Goal: Information Seeking & Learning: Learn about a topic

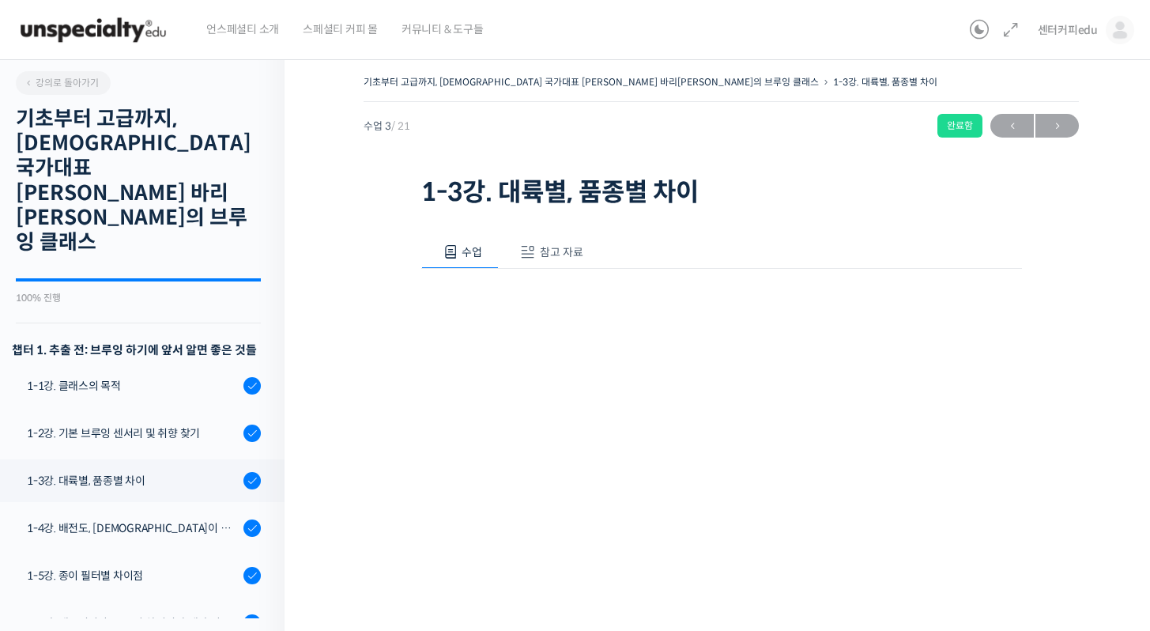
scroll to position [325, 0]
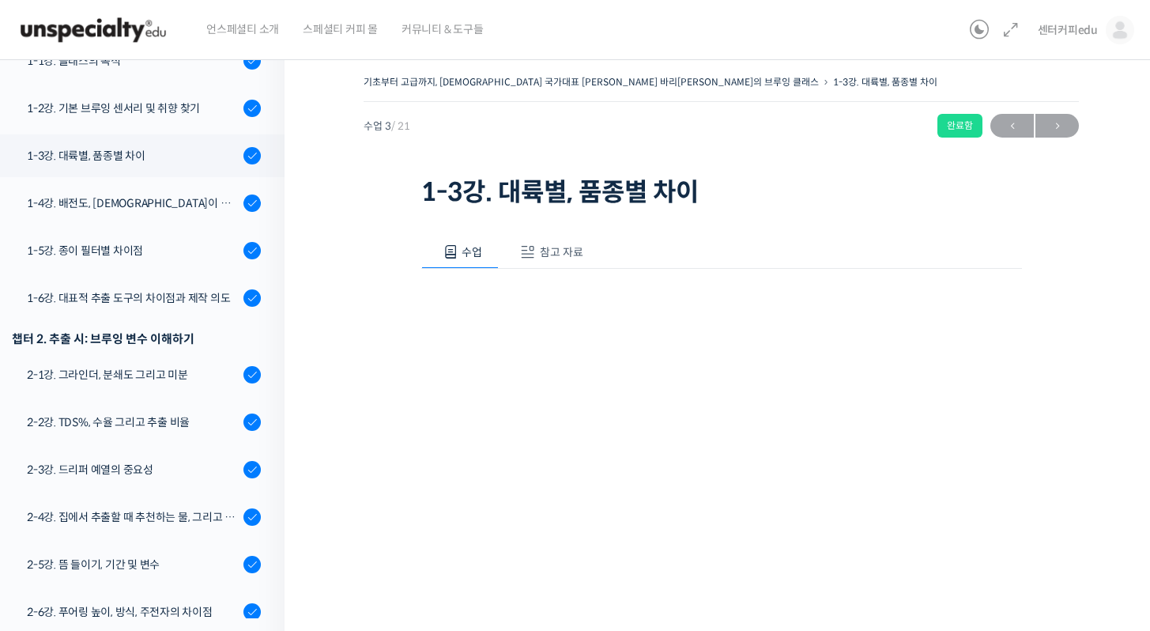
click at [541, 250] on span "참고 자료" at bounding box center [561, 252] width 43 height 14
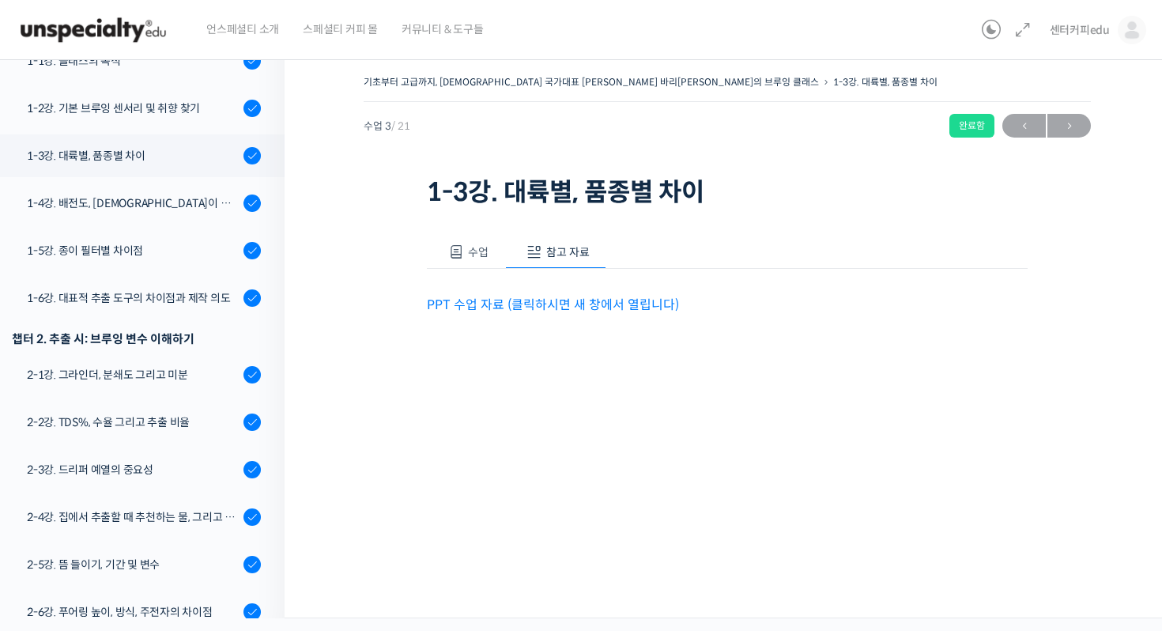
drag, startPoint x: 512, startPoint y: 293, endPoint x: 507, endPoint y: 300, distance: 9.7
click at [512, 294] on p "PPT 수업 자료 (클릭하시면 새 창에서 열립니다)" at bounding box center [727, 304] width 601 height 21
click at [507, 300] on link "PPT 수업 자료 (클릭하시면 새 창에서 열립니다)" at bounding box center [553, 304] width 252 height 17
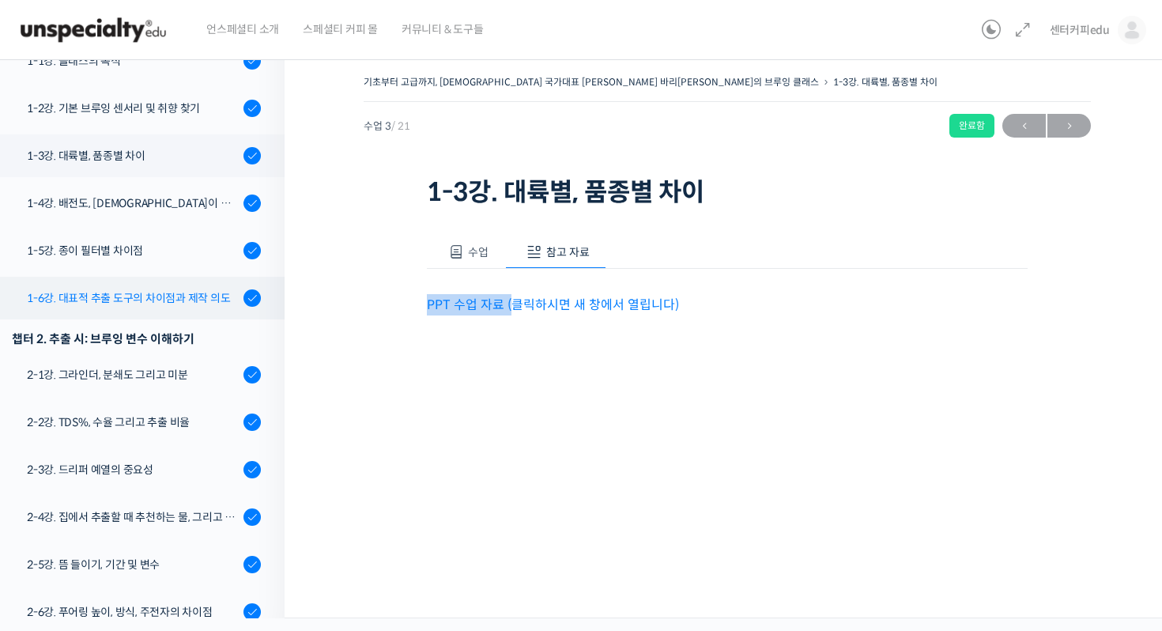
scroll to position [0, 0]
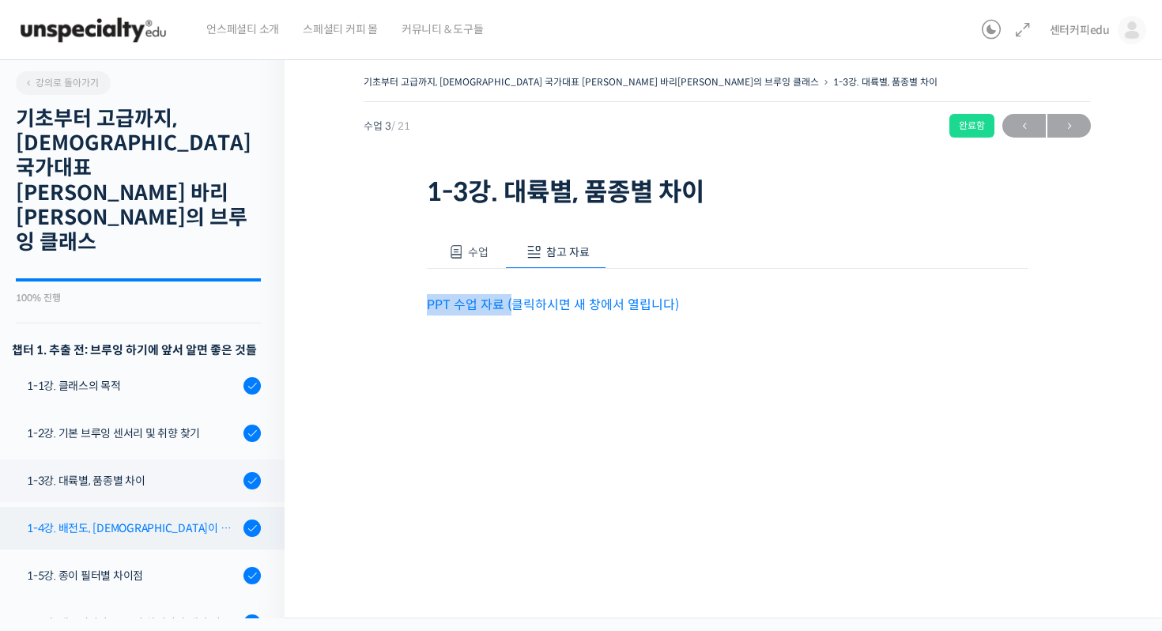
click at [192, 519] on div "1-4강. 배전도, [DEMOGRAPHIC_DATA]이 미치는 영향" at bounding box center [133, 527] width 212 height 17
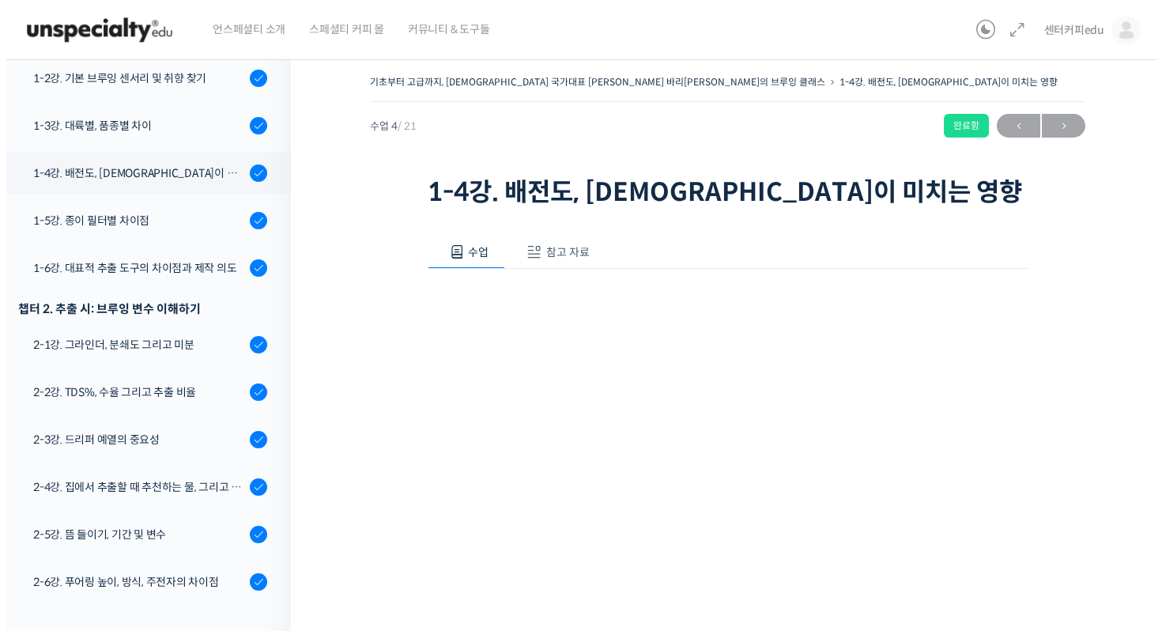
scroll to position [372, 0]
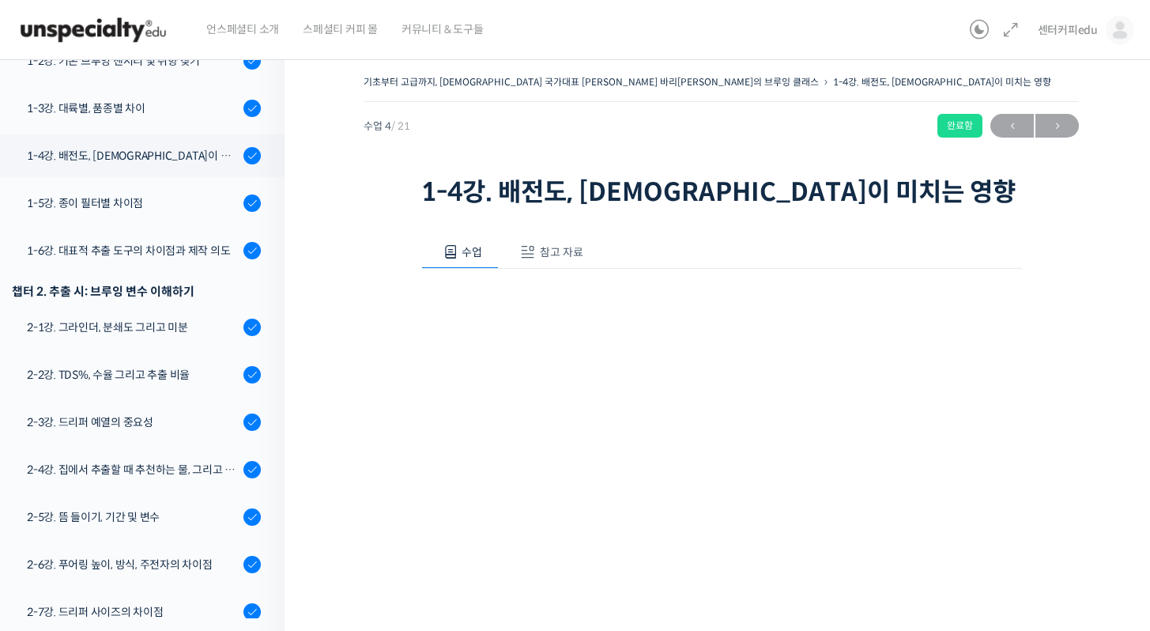
click at [510, 225] on div "수업 참고 자료 영상이 끊기신다면 여기를 클릭해주세요 PPT 수업 자료 (클릭하시면 새 창에서 열립니다)" at bounding box center [721, 477] width 601 height 531
click at [575, 255] on span "참고 자료" at bounding box center [561, 252] width 43 height 14
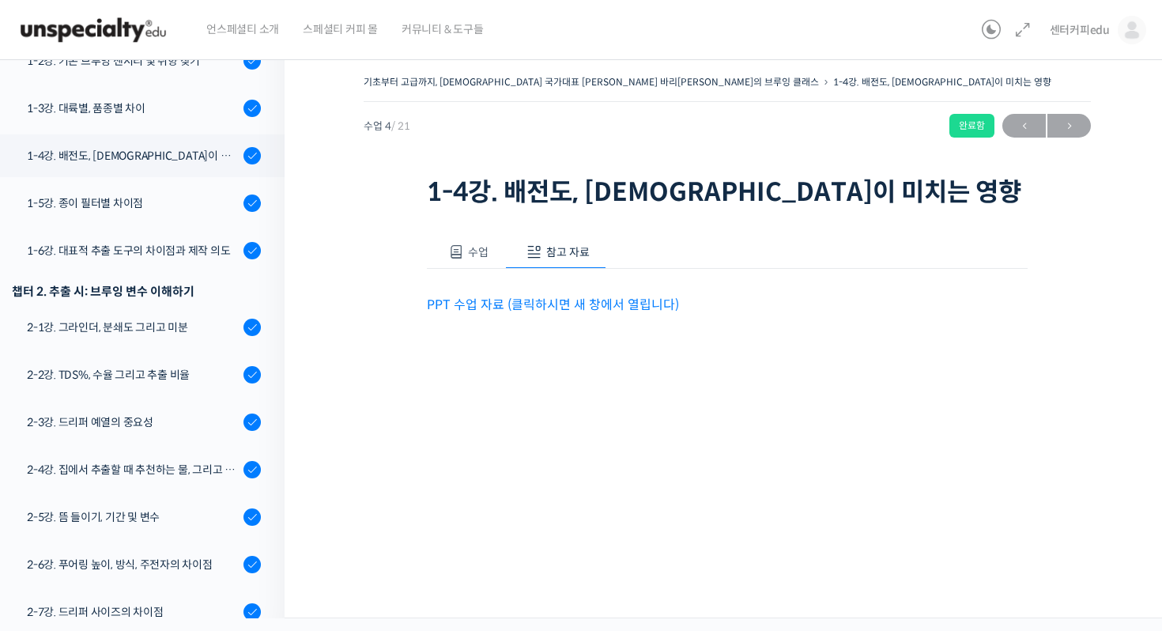
click at [563, 289] on div "PPT 수업 자료 (클릭하시면 새 창에서 열립니다)" at bounding box center [727, 292] width 601 height 47
click at [539, 302] on link "PPT 수업 자료 (클릭하시면 새 창에서 열립니다)" at bounding box center [553, 304] width 252 height 17
click at [168, 182] on link "1-5강. 종이 필터별 차이점" at bounding box center [138, 203] width 293 height 43
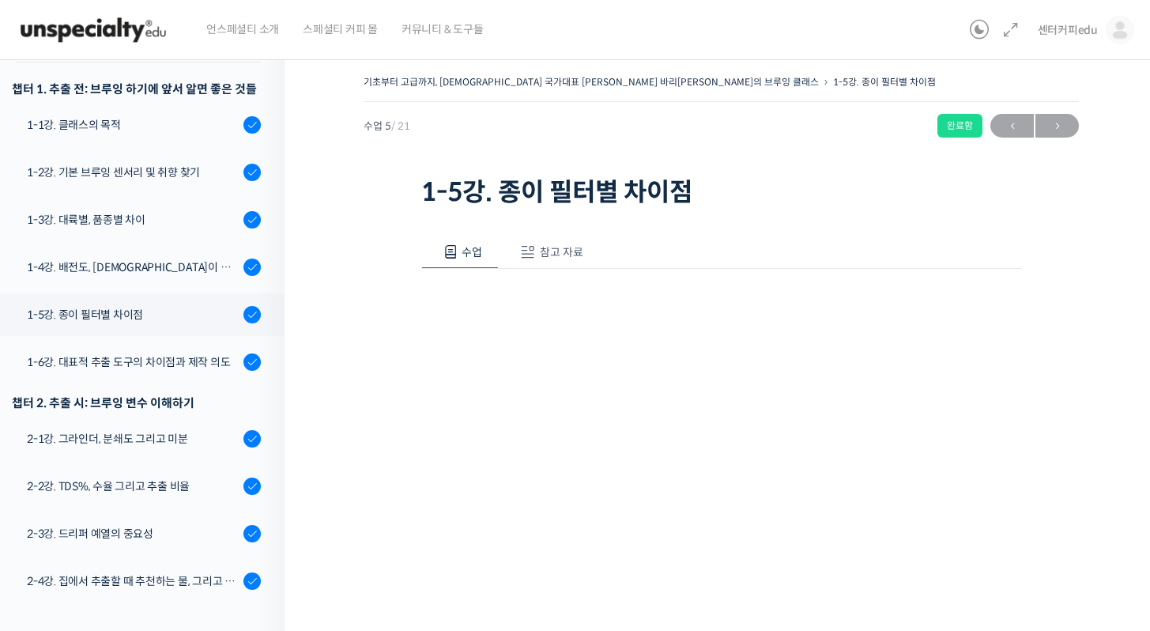
click at [527, 255] on span at bounding box center [528, 252] width 16 height 16
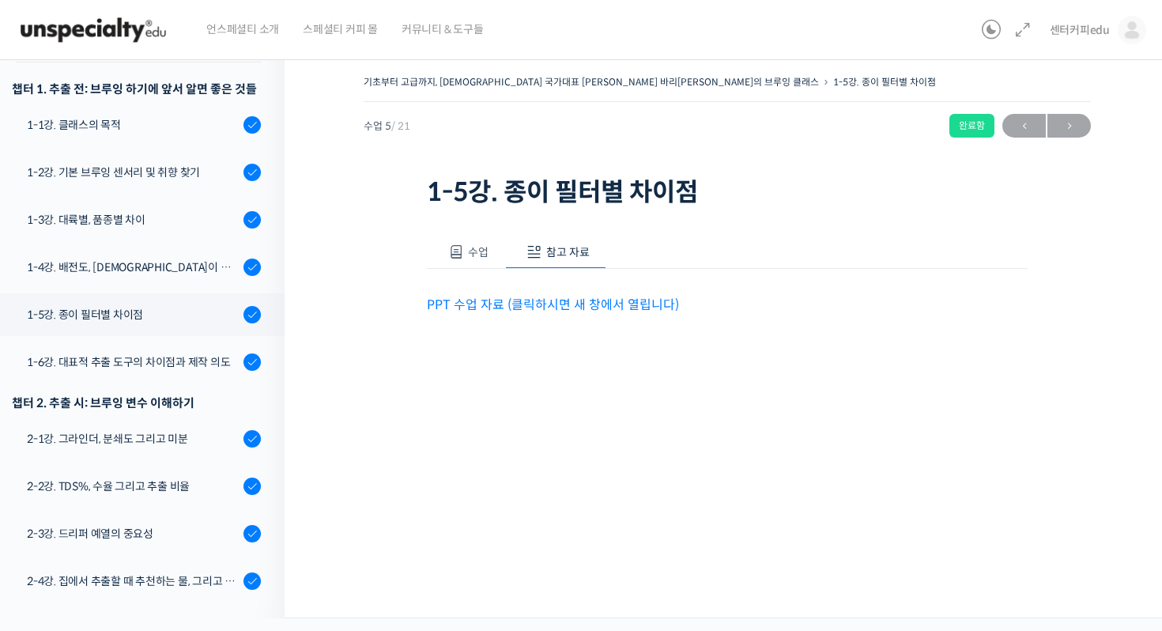
click at [570, 305] on link "PPT 수업 자료 (클릭하시면 새 창에서 열립니다)" at bounding box center [553, 304] width 252 height 17
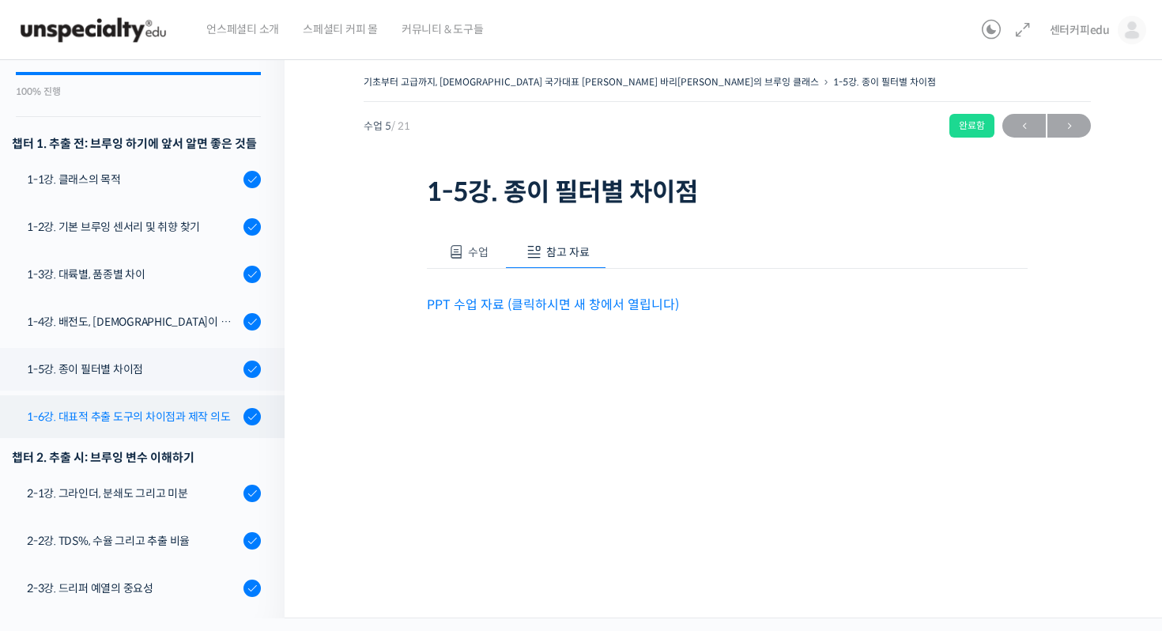
scroll to position [129, 0]
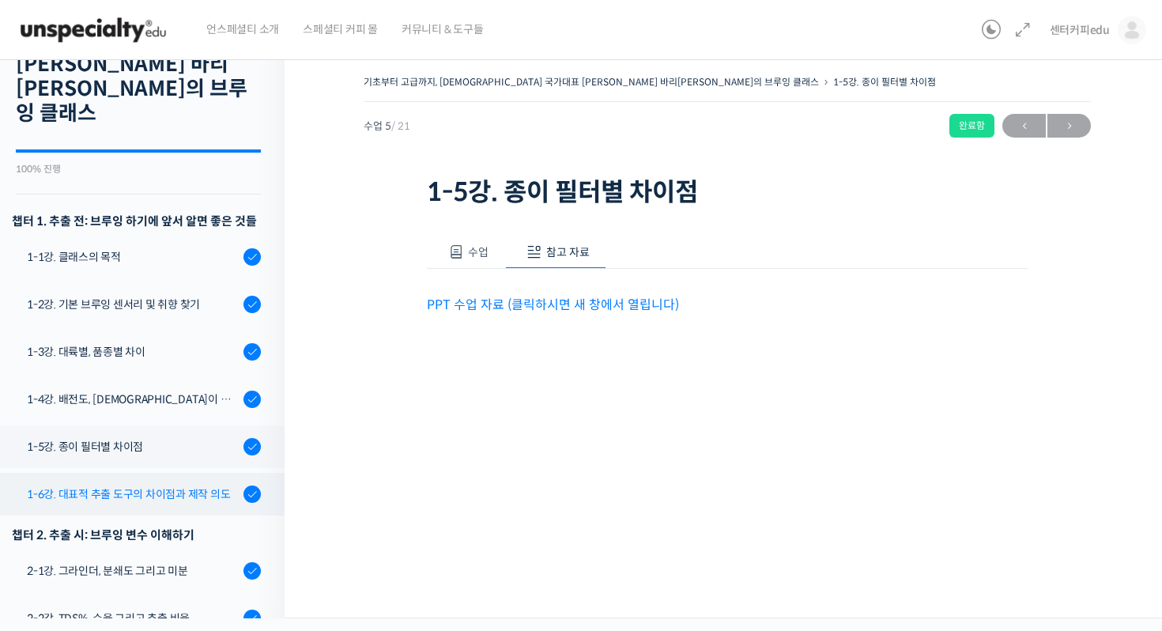
click at [212, 485] on div "1-6강. 대표적 추출 도구의 차이점과 제작 의도" at bounding box center [133, 493] width 212 height 17
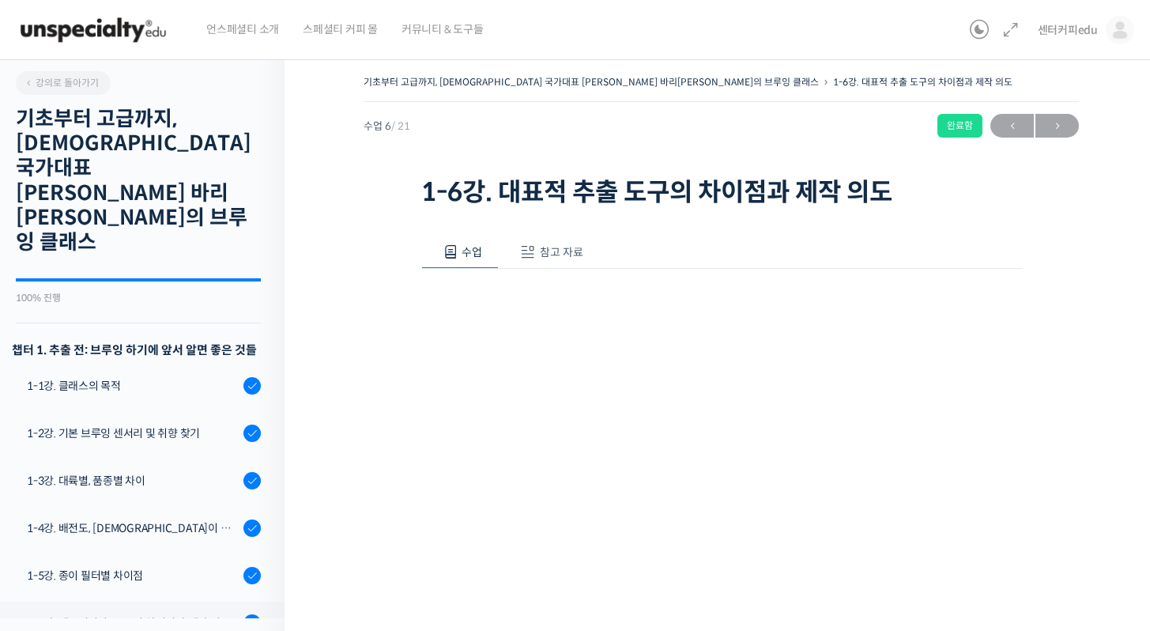
scroll to position [467, 0]
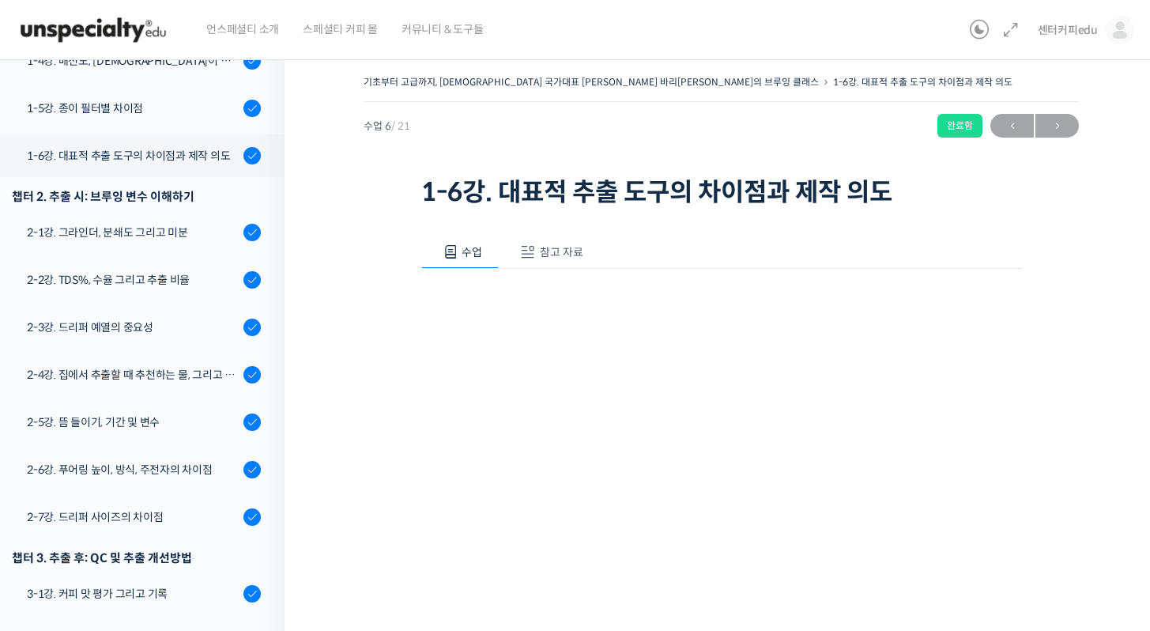
click at [546, 259] on span "참고 자료" at bounding box center [561, 252] width 43 height 14
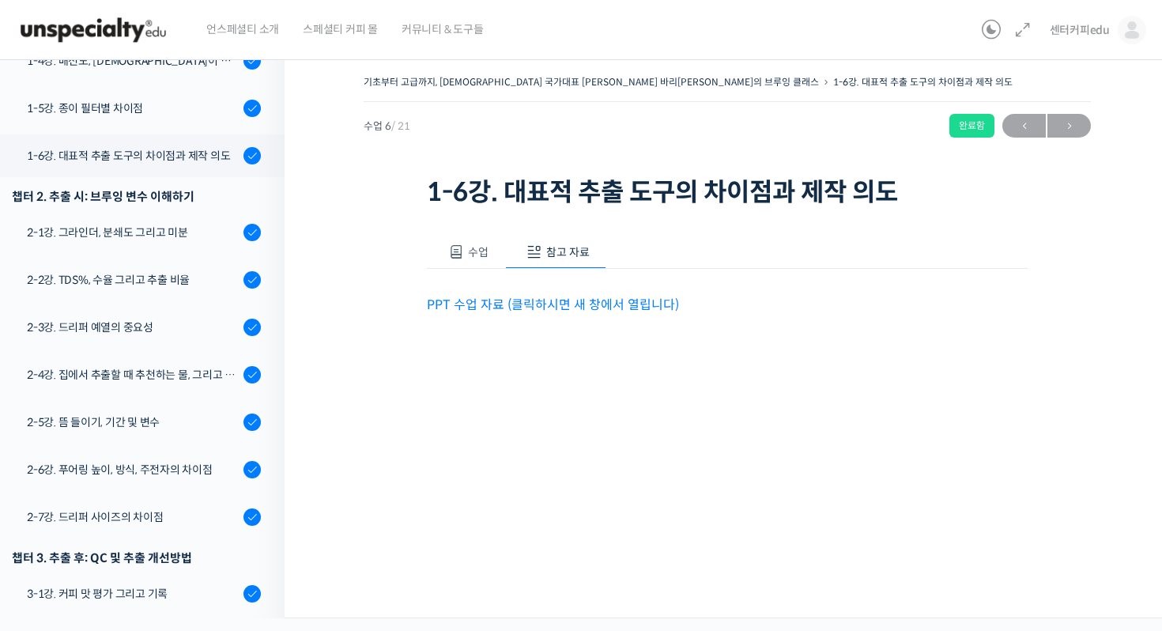
click at [568, 303] on link "PPT 수업 자료 (클릭하시면 새 창에서 열립니다)" at bounding box center [553, 304] width 252 height 17
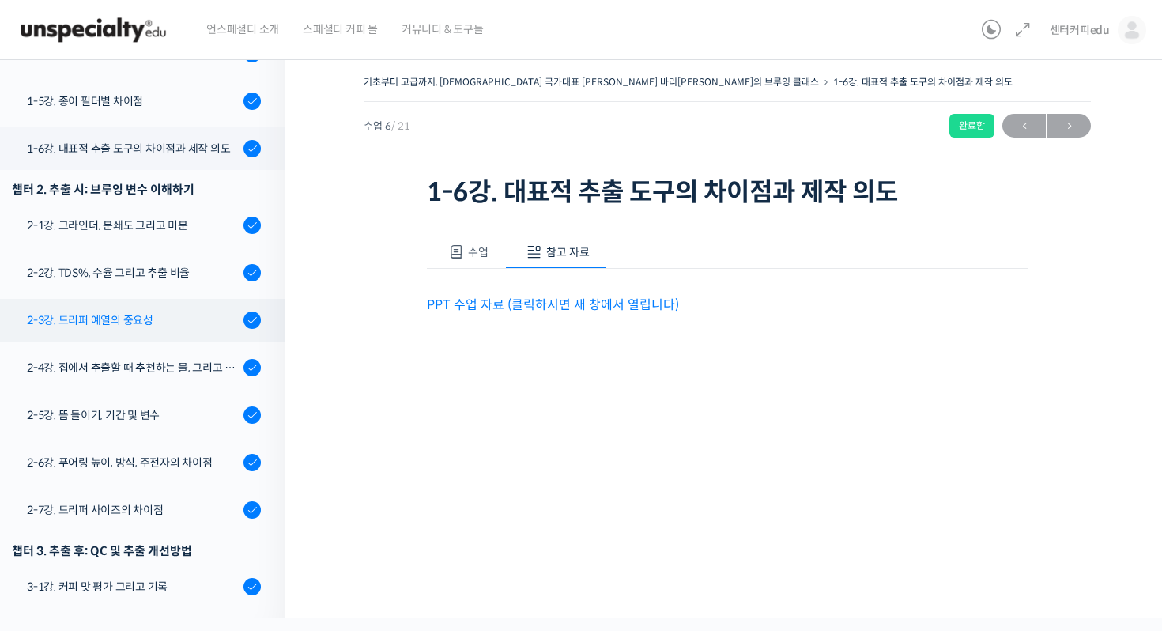
scroll to position [421, 0]
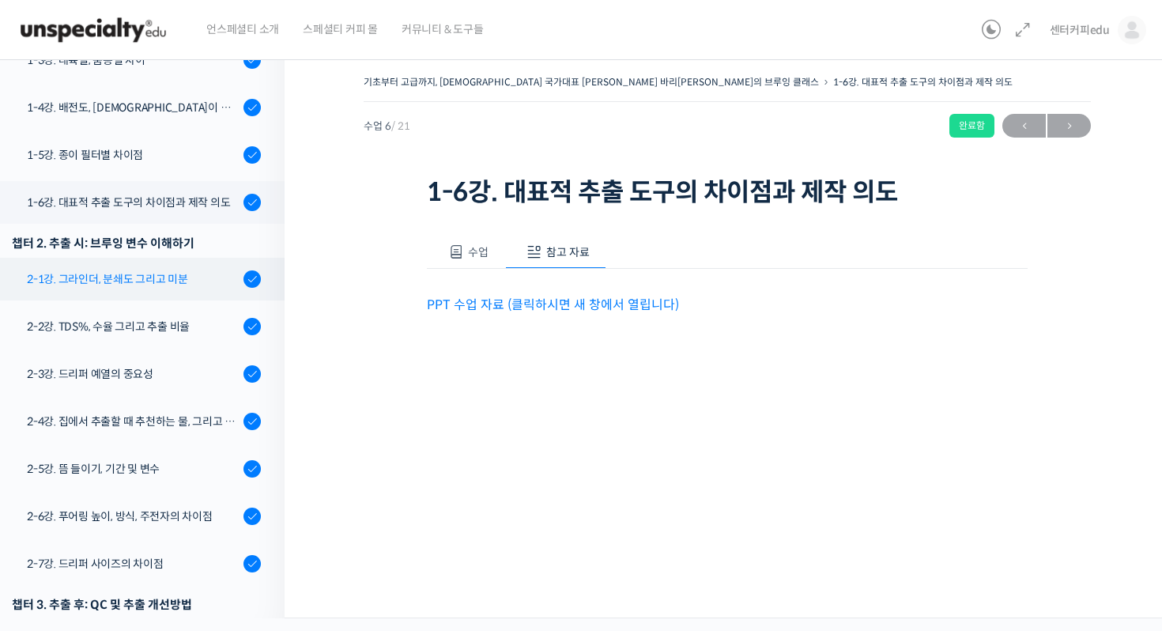
click at [138, 270] on div "2-1강. 그라인더, 분쇄도 그리고 미분" at bounding box center [133, 278] width 212 height 17
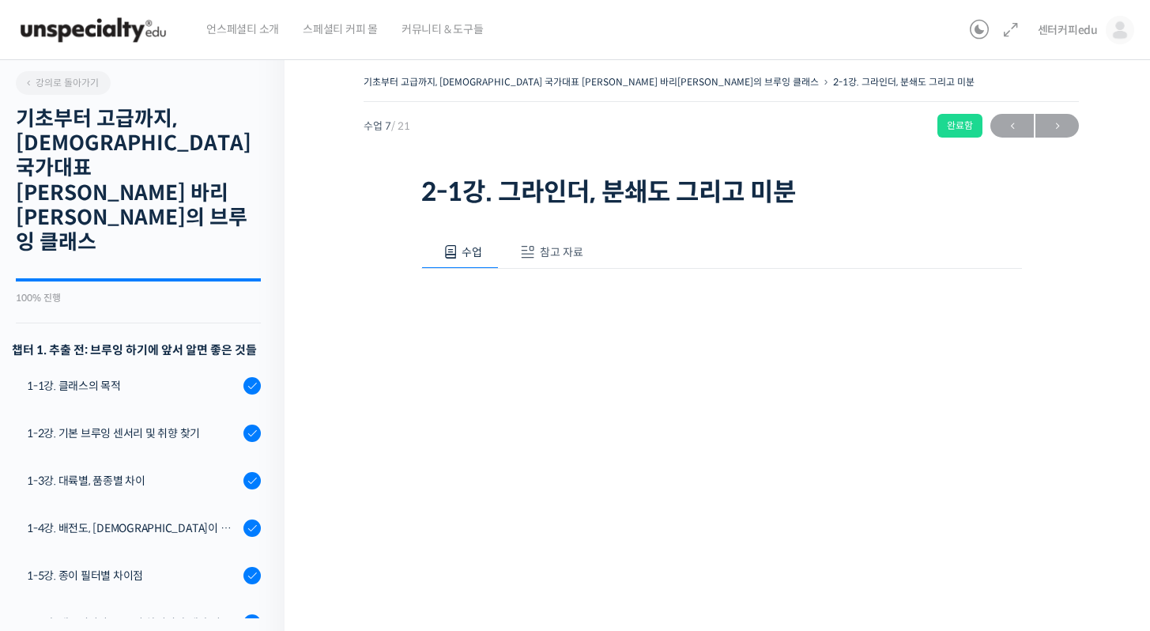
scroll to position [515, 0]
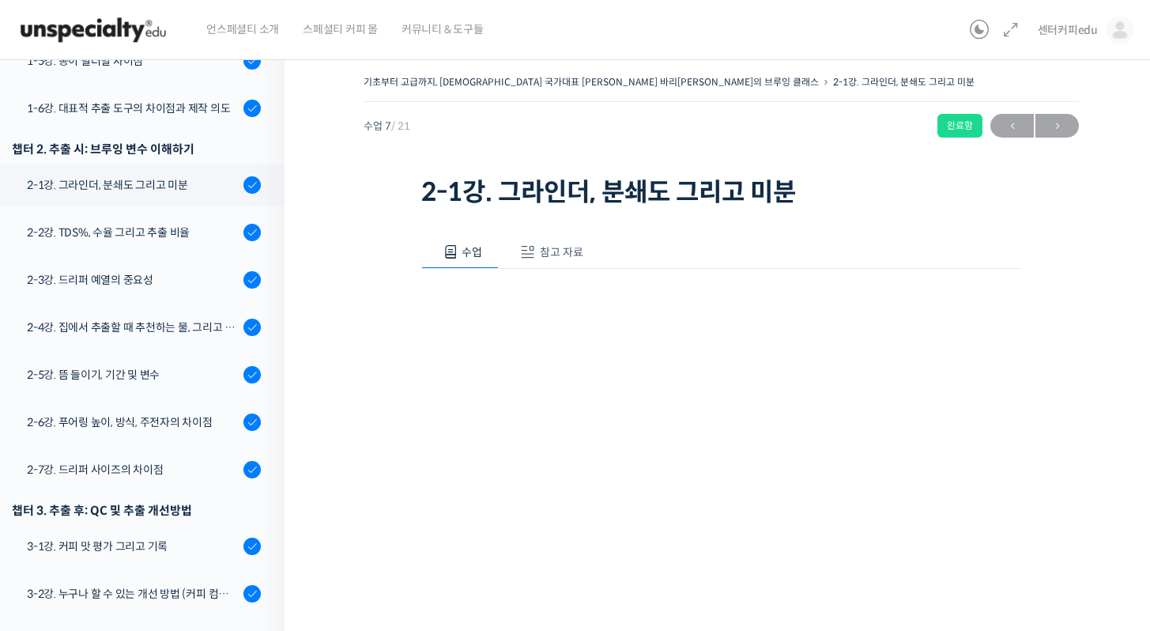
click at [527, 253] on span at bounding box center [528, 252] width 16 height 16
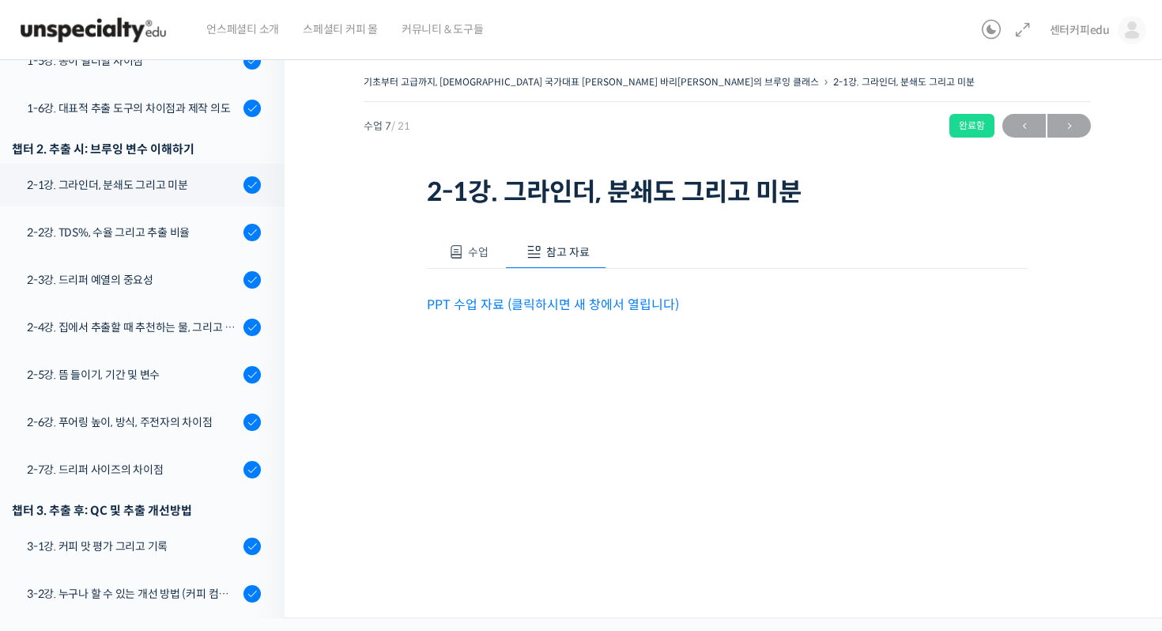
click at [527, 308] on link "PPT 수업 자료 (클릭하시면 새 창에서 열립니다)" at bounding box center [553, 304] width 252 height 17
click at [130, 224] on div "2-2강. TDS%, 수율 그리고 추출 비율" at bounding box center [133, 232] width 212 height 17
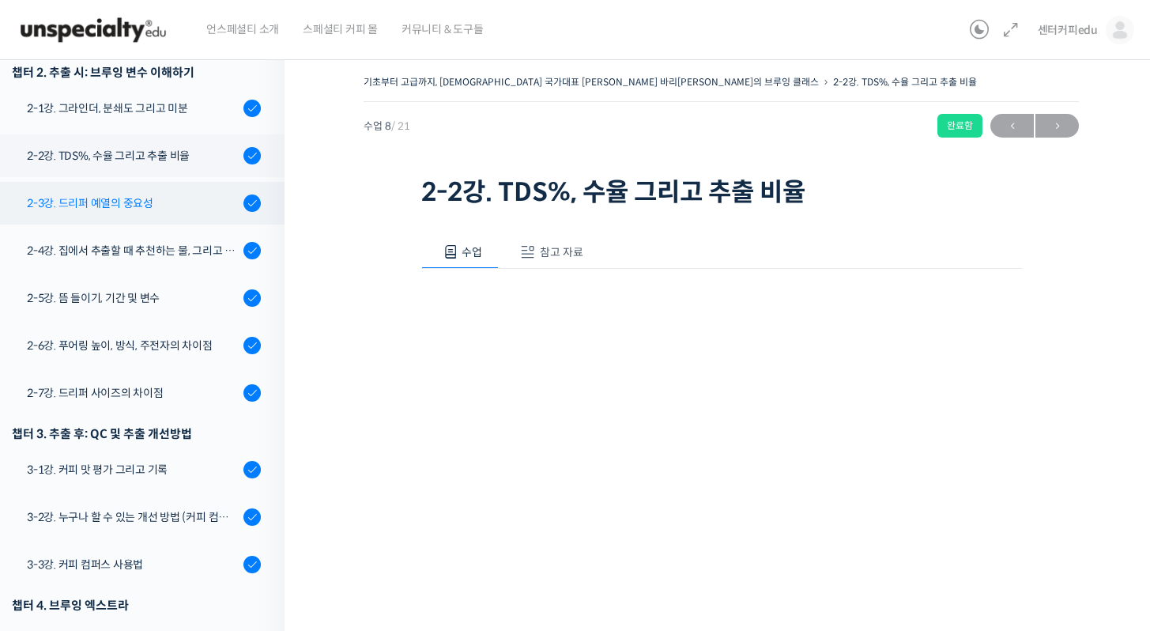
click at [148, 182] on link "2-3강. 드리퍼 예열의 중요성" at bounding box center [138, 203] width 293 height 43
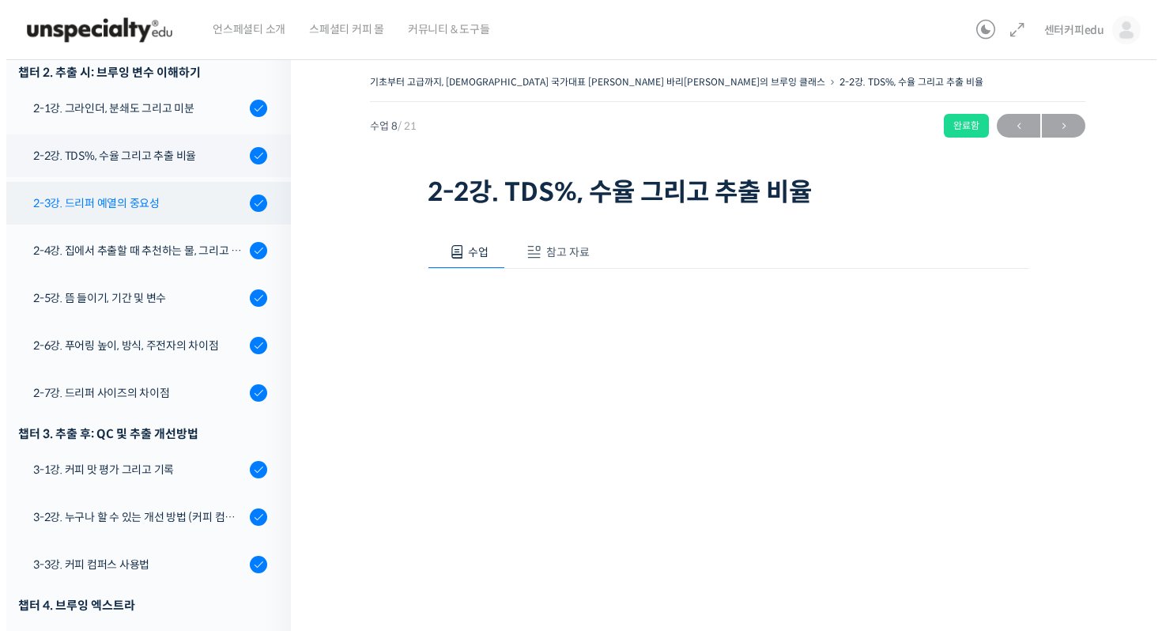
scroll to position [588, 0]
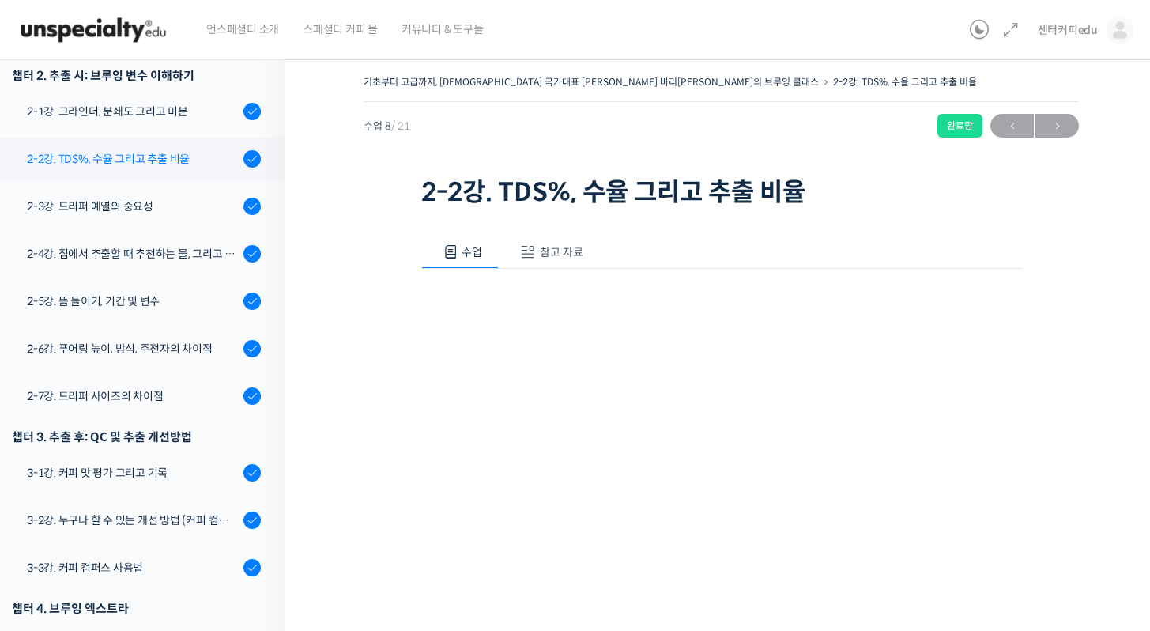
click at [160, 138] on link "2-2강. TDS%, 수율 그리고 추출 비율" at bounding box center [138, 159] width 293 height 43
click at [550, 256] on span "참고 자료" at bounding box center [561, 252] width 43 height 14
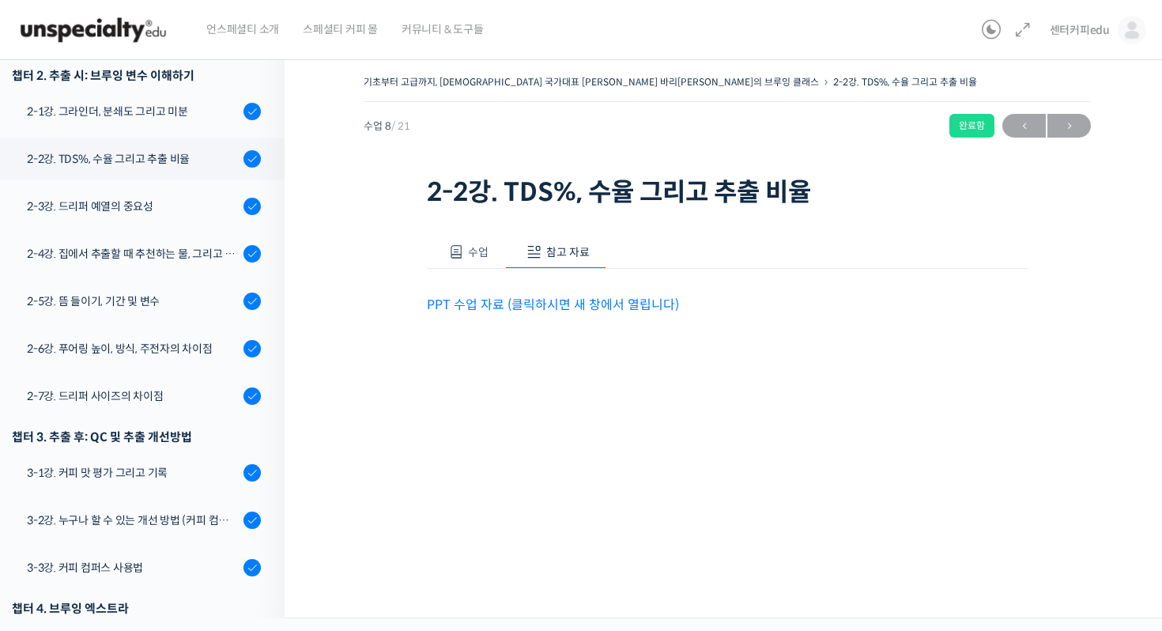
click at [553, 295] on p "PPT 수업 자료 (클릭하시면 새 창에서 열립니다)" at bounding box center [727, 304] width 601 height 21
click at [562, 306] on link "PPT 수업 자료 (클릭하시면 새 창에서 열립니다)" at bounding box center [553, 304] width 252 height 17
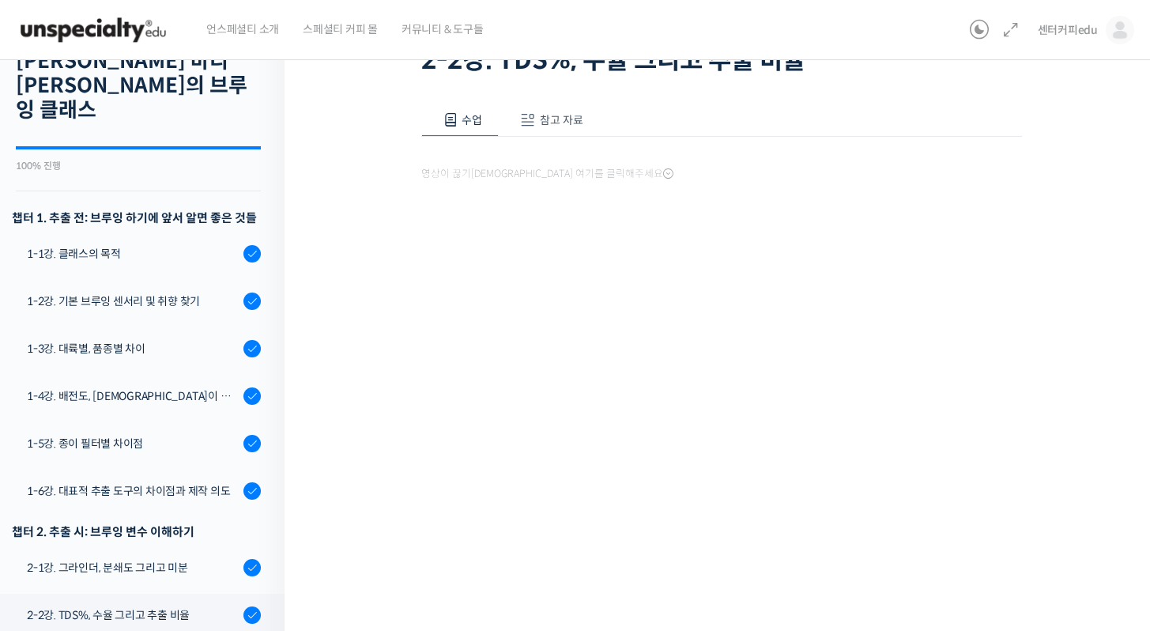
scroll to position [63, 0]
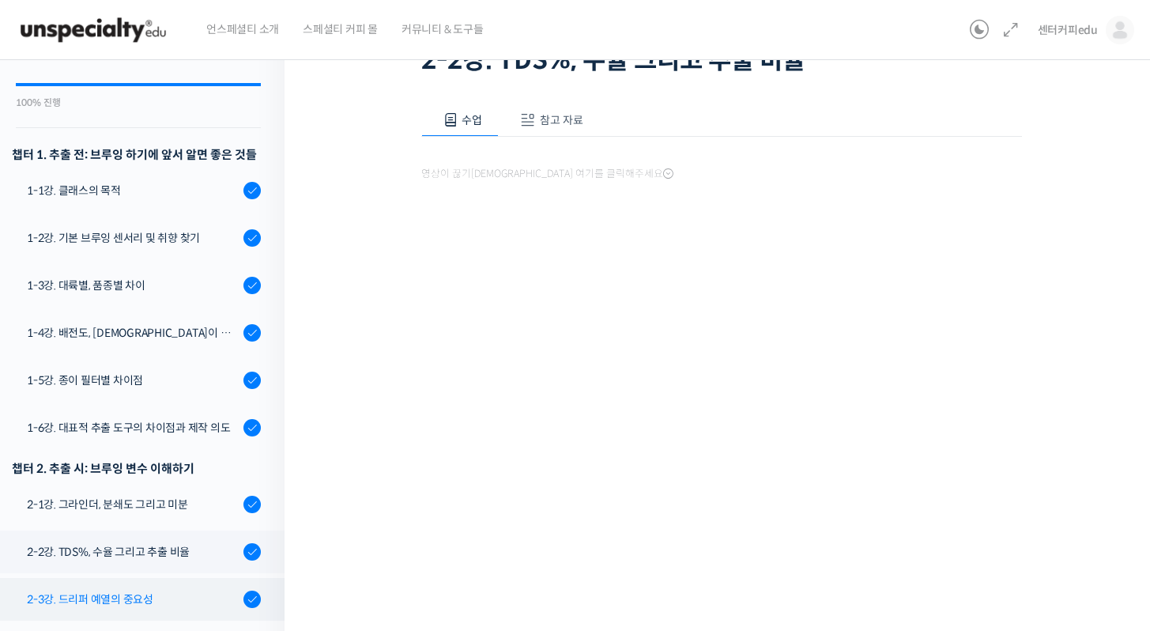
click at [171, 578] on link "2-3강. 드리퍼 예열의 중요성" at bounding box center [138, 599] width 293 height 43
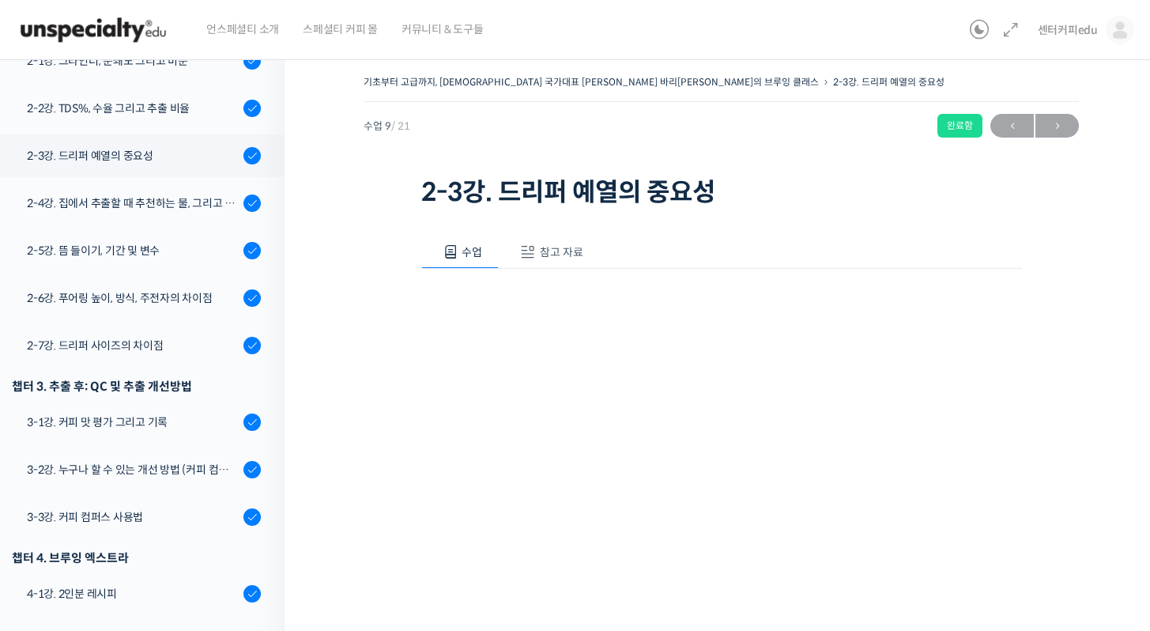
click at [546, 247] on span "참고 자료" at bounding box center [561, 252] width 43 height 14
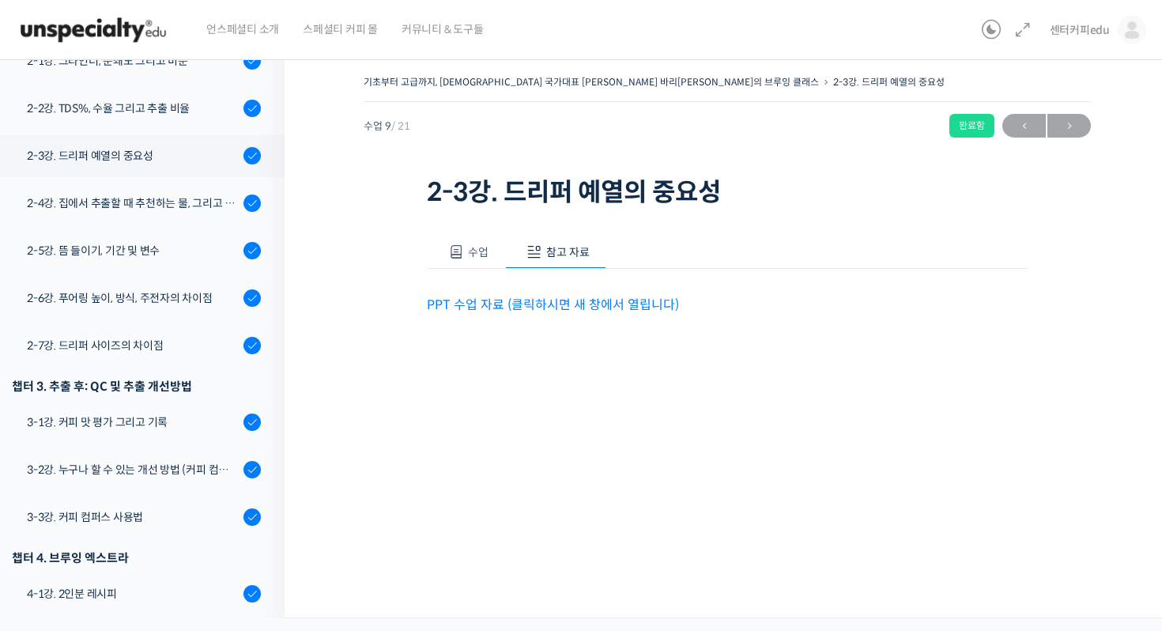
drag, startPoint x: 543, startPoint y: 319, endPoint x: 526, endPoint y: 304, distance: 23.0
click at [538, 315] on div "수업 참고 자료 영상이 끊기신다면 여기를 클릭해주세요 PPT 수업 자료 (클릭하시면 새 창에서 열립니다)" at bounding box center [727, 300] width 601 height 176
click at [526, 304] on link "PPT 수업 자료 (클릭하시면 새 창에서 열립니다)" at bounding box center [553, 304] width 252 height 17
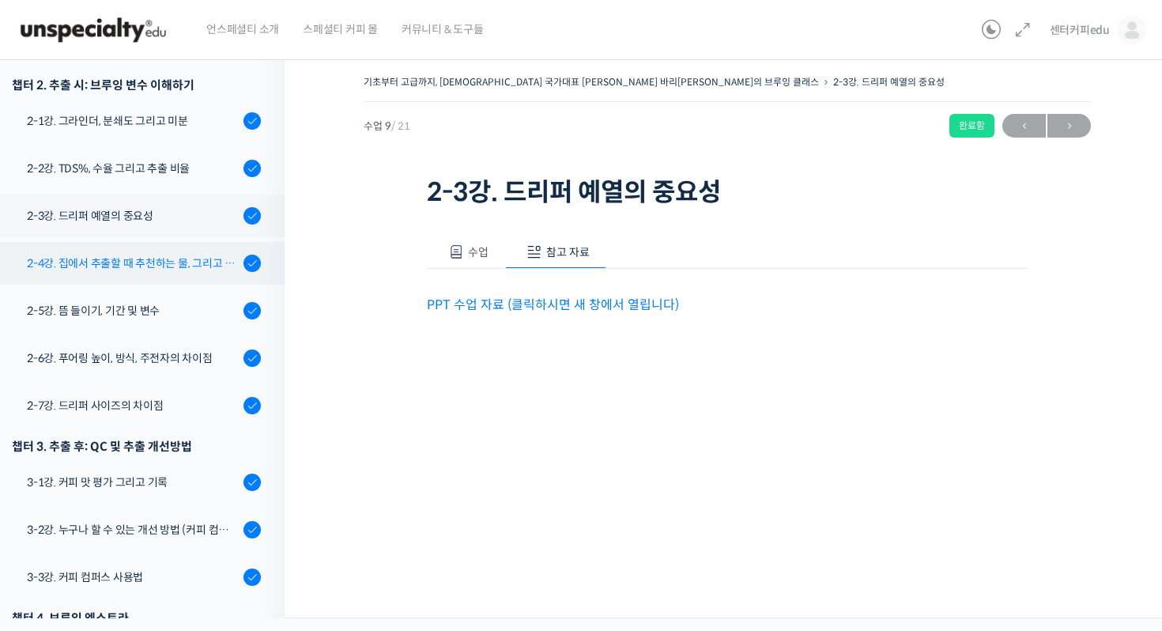
scroll to position [514, 0]
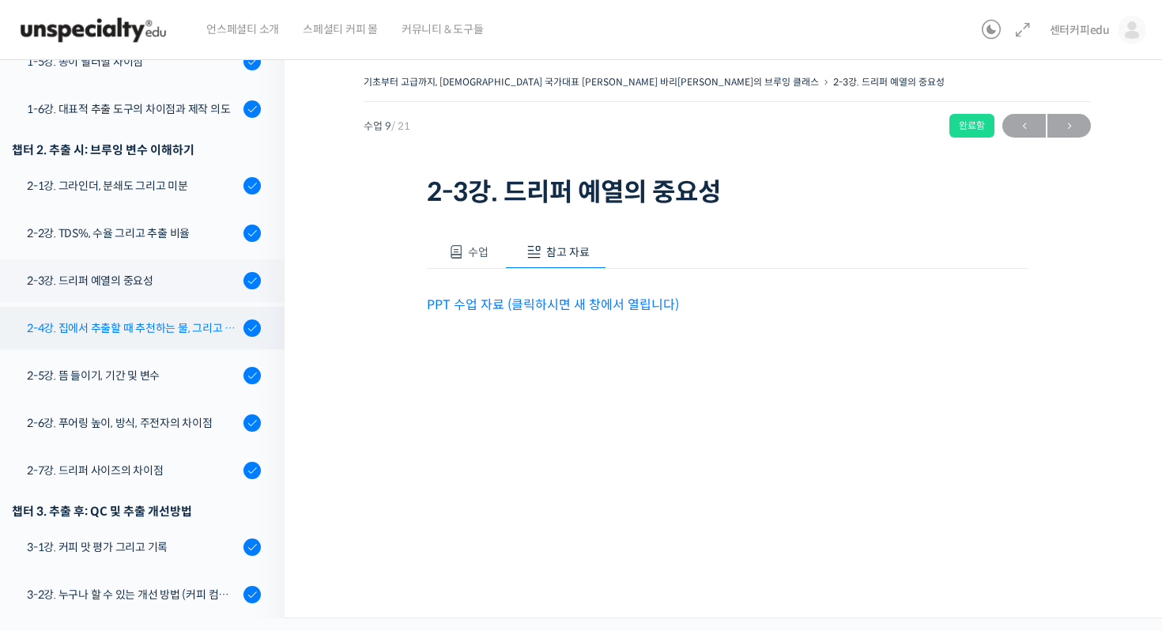
click at [142, 319] on div "2-4강. 집에서 추출할 때 추천하는 물, 그리고 이유" at bounding box center [133, 327] width 212 height 17
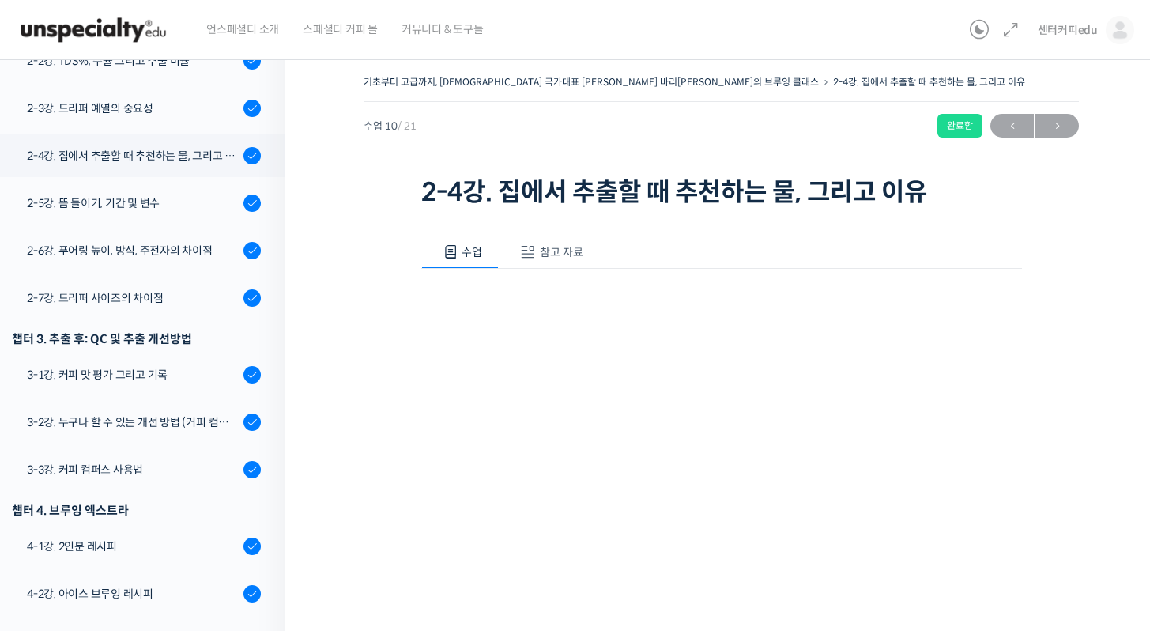
click at [563, 247] on span "참고 자료" at bounding box center [561, 252] width 43 height 14
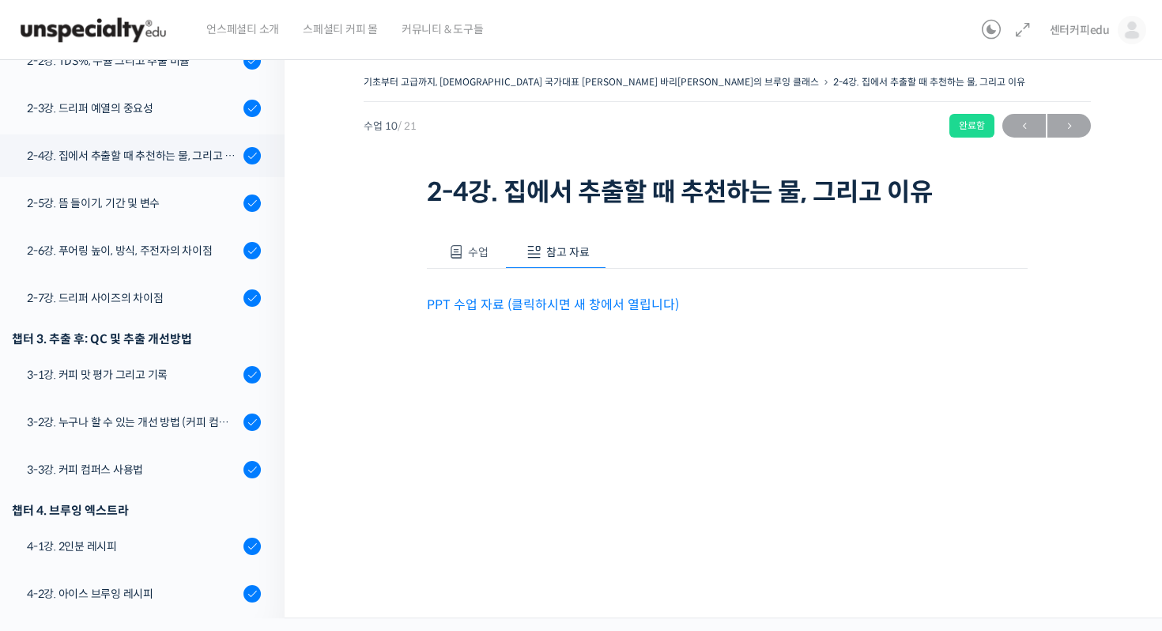
click at [506, 296] on link "PPT 수업 자료 (클릭하시면 새 창에서 열립니다)" at bounding box center [553, 304] width 252 height 17
click at [149, 194] on div "2-5강. 뜸 들이기, 기간 및 변수" at bounding box center [133, 202] width 212 height 17
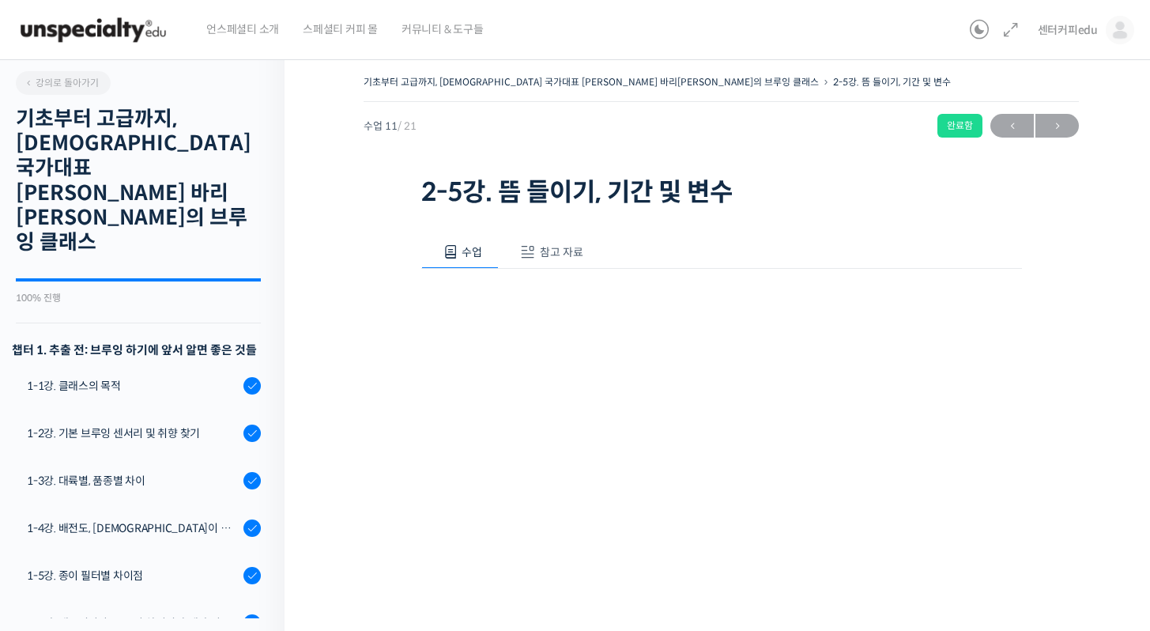
scroll to position [734, 0]
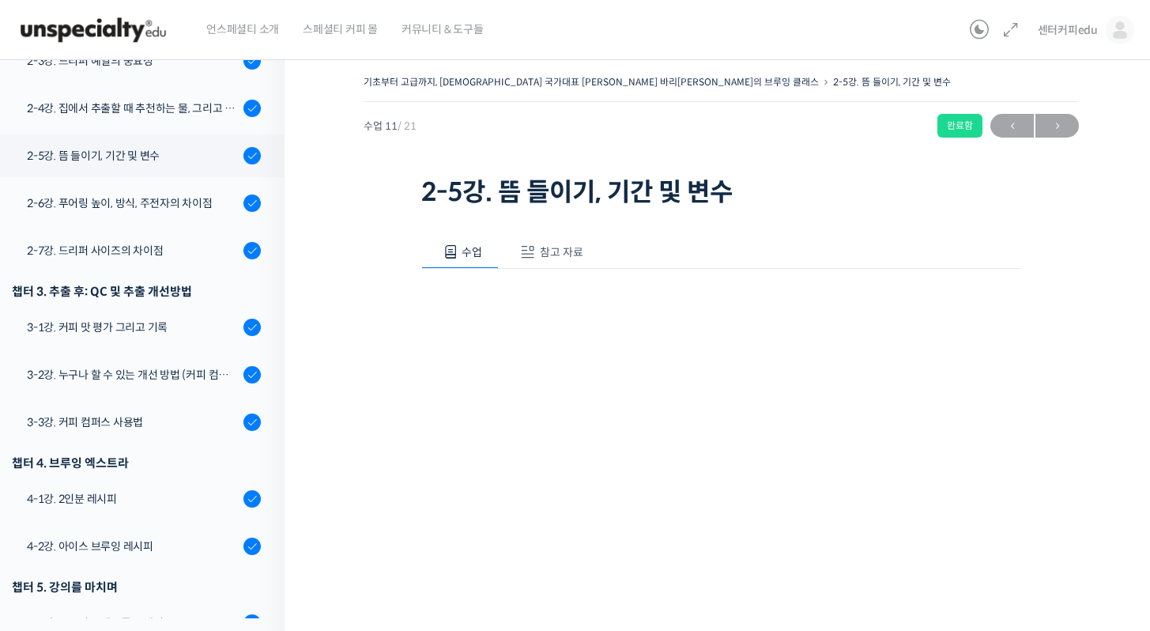
click at [545, 252] on span "참고 자료" at bounding box center [561, 252] width 43 height 14
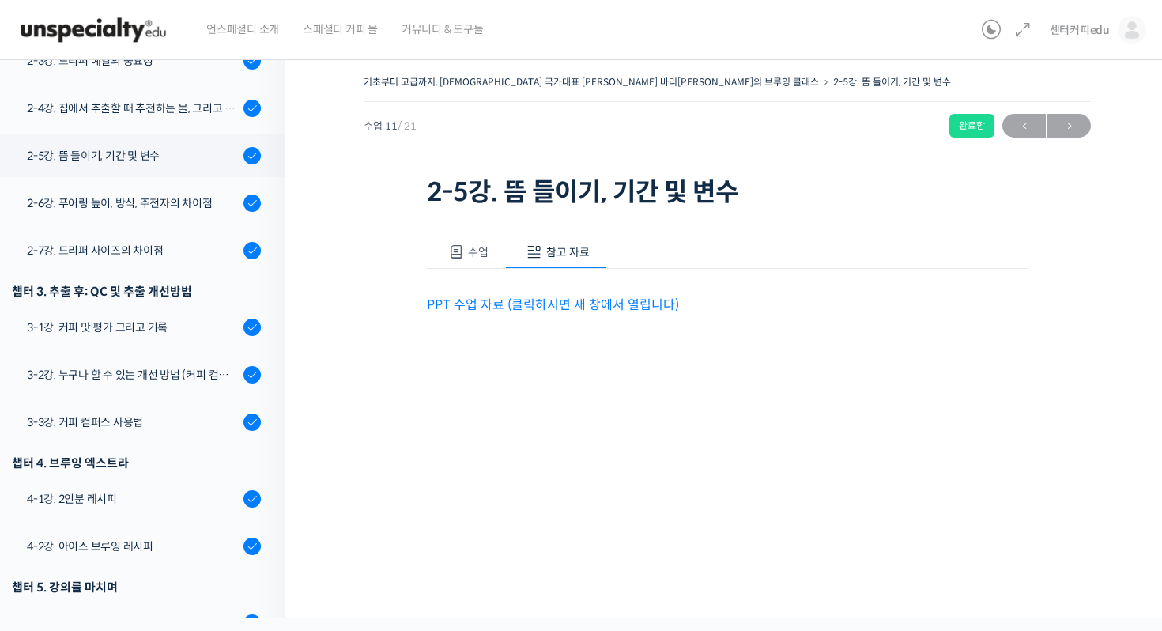
click at [485, 294] on p "PPT 수업 자료 (클릭하시면 새 창에서 열립니다)" at bounding box center [727, 304] width 601 height 21
click at [490, 304] on link "PPT 수업 자료 (클릭하시면 새 창에서 열립니다)" at bounding box center [553, 304] width 252 height 17
click at [160, 194] on div "2-6강. 푸어링 높이, 방식, 주전자의 차이점" at bounding box center [133, 202] width 212 height 17
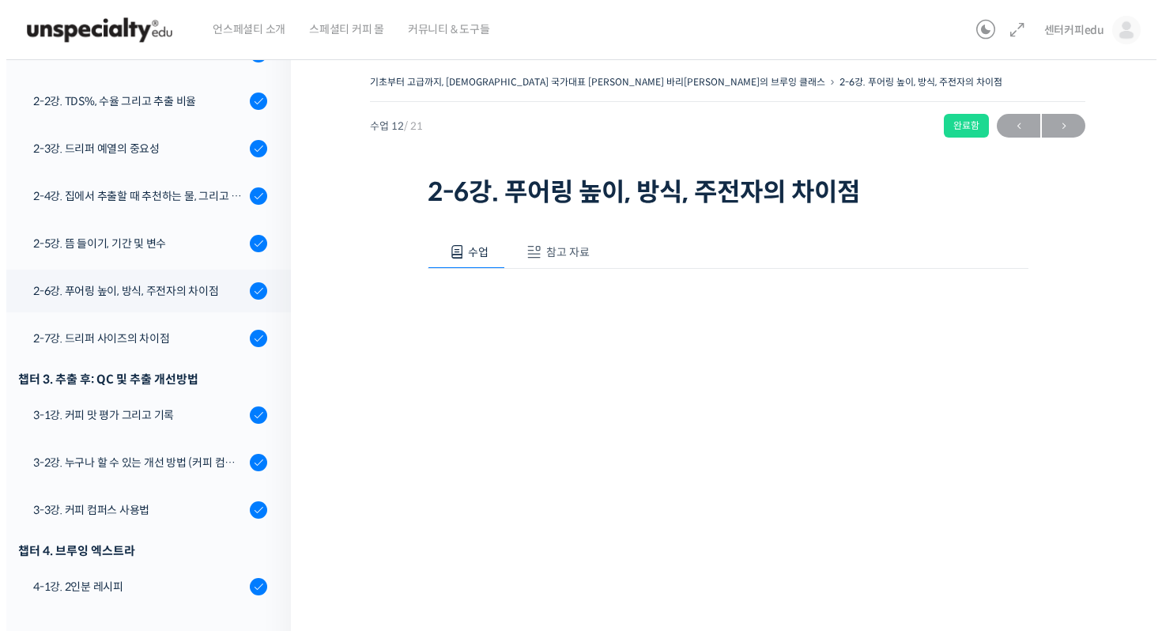
scroll to position [781, 0]
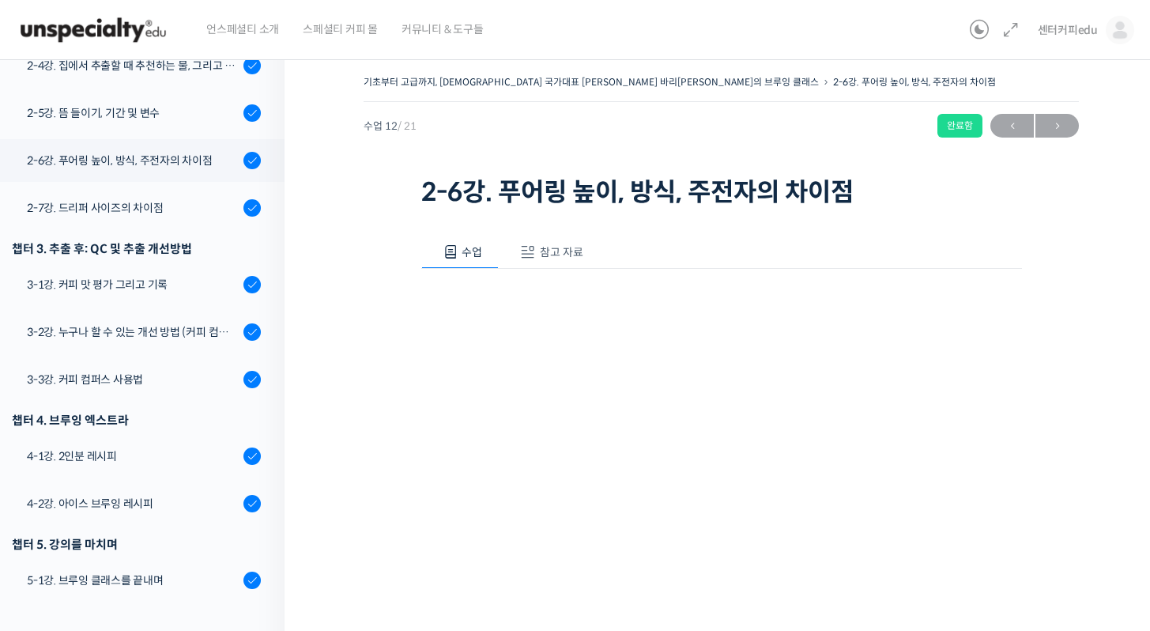
drag, startPoint x: 548, startPoint y: 248, endPoint x: 545, endPoint y: 236, distance: 12.3
click at [548, 248] on span "참고 자료" at bounding box center [561, 252] width 43 height 14
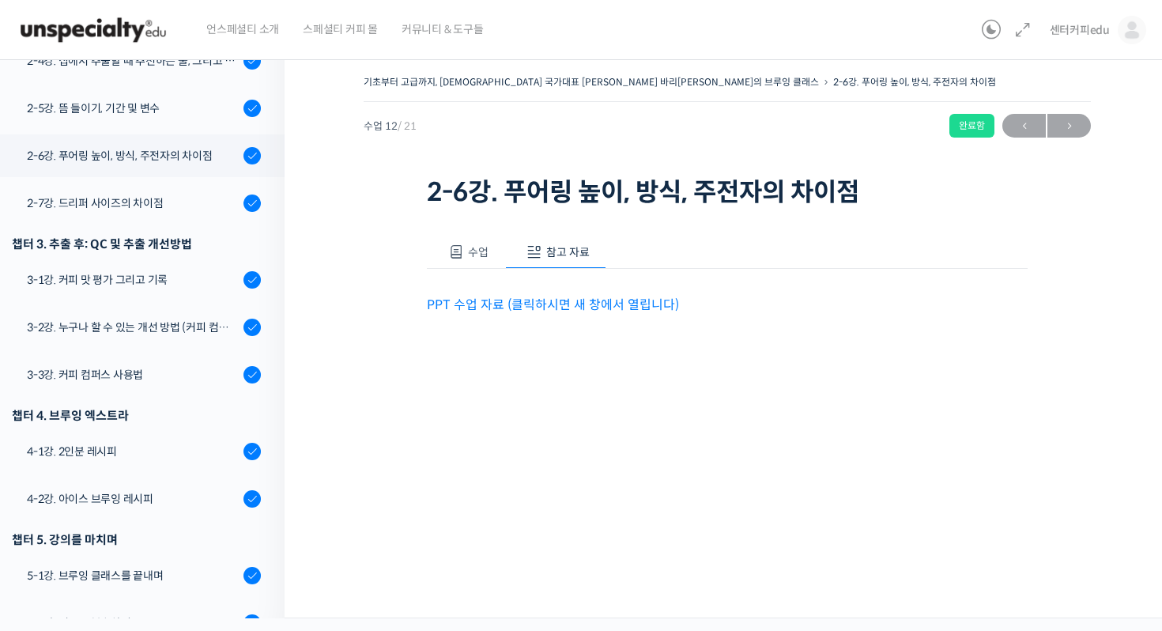
click at [501, 297] on link "PPT 수업 자료 (클릭하시면 새 창에서 열립니다)" at bounding box center [553, 304] width 252 height 17
click at [124, 194] on div "2-7강. 드리퍼 사이즈의 차이점" at bounding box center [133, 202] width 212 height 17
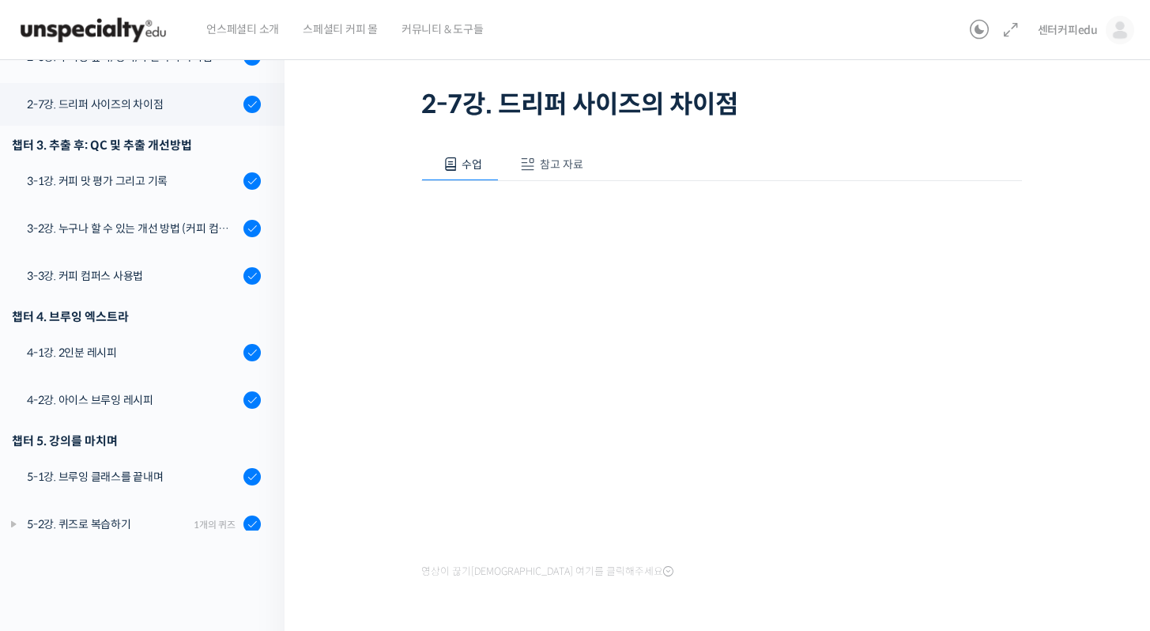
scroll to position [26, 0]
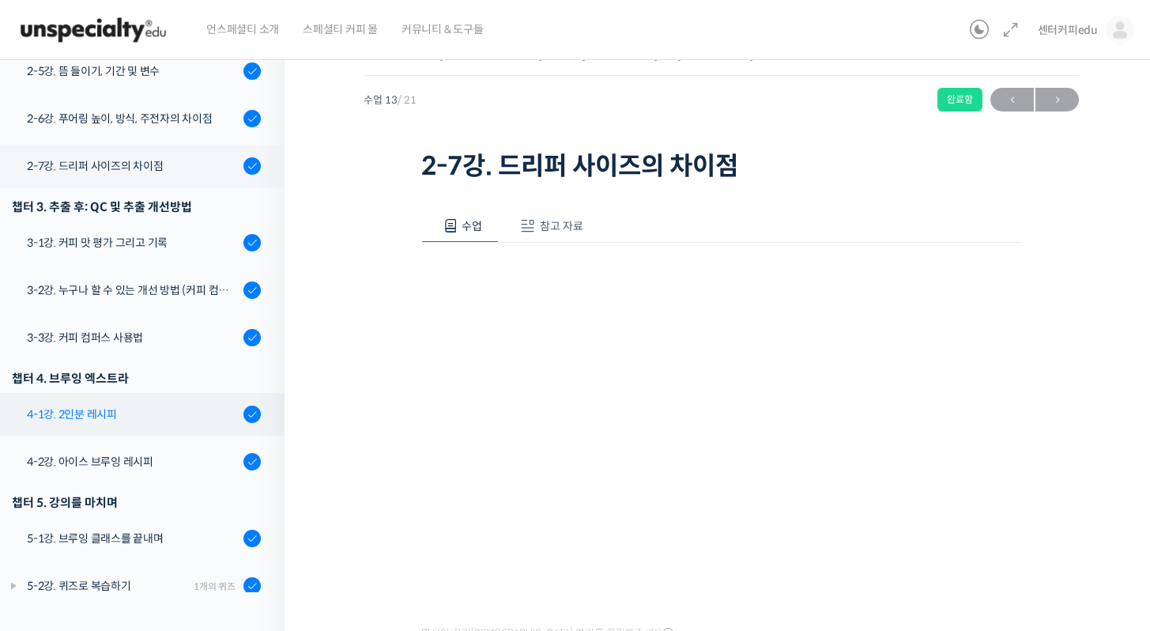
click at [149, 393] on link "4-1강. 2인분 레시피" at bounding box center [138, 414] width 293 height 43
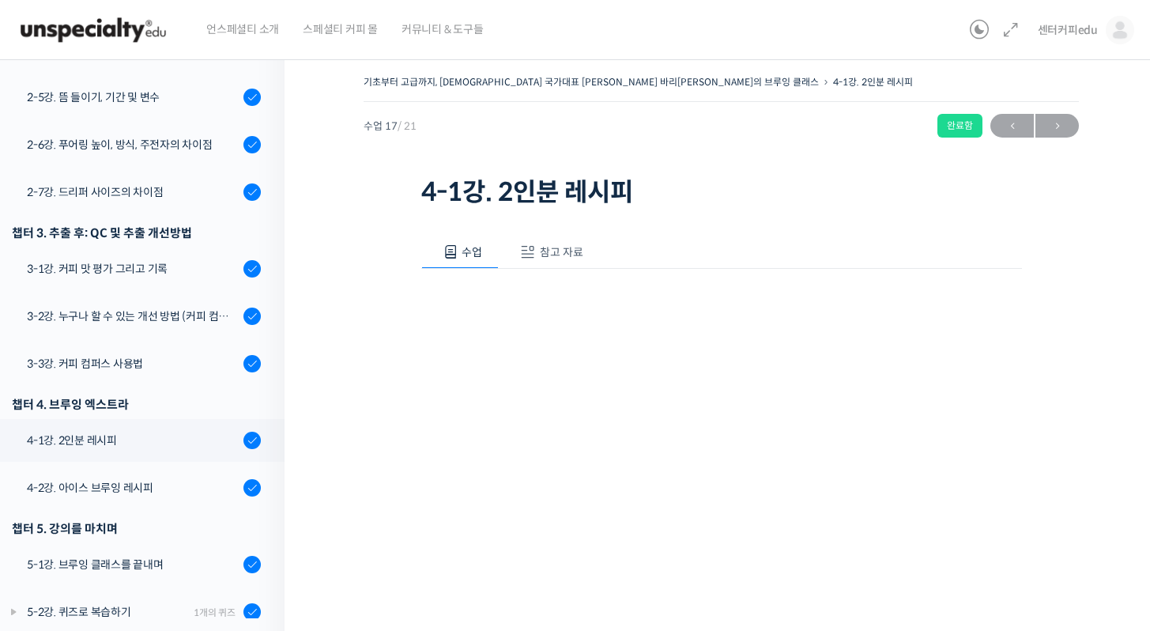
scroll to position [134, 0]
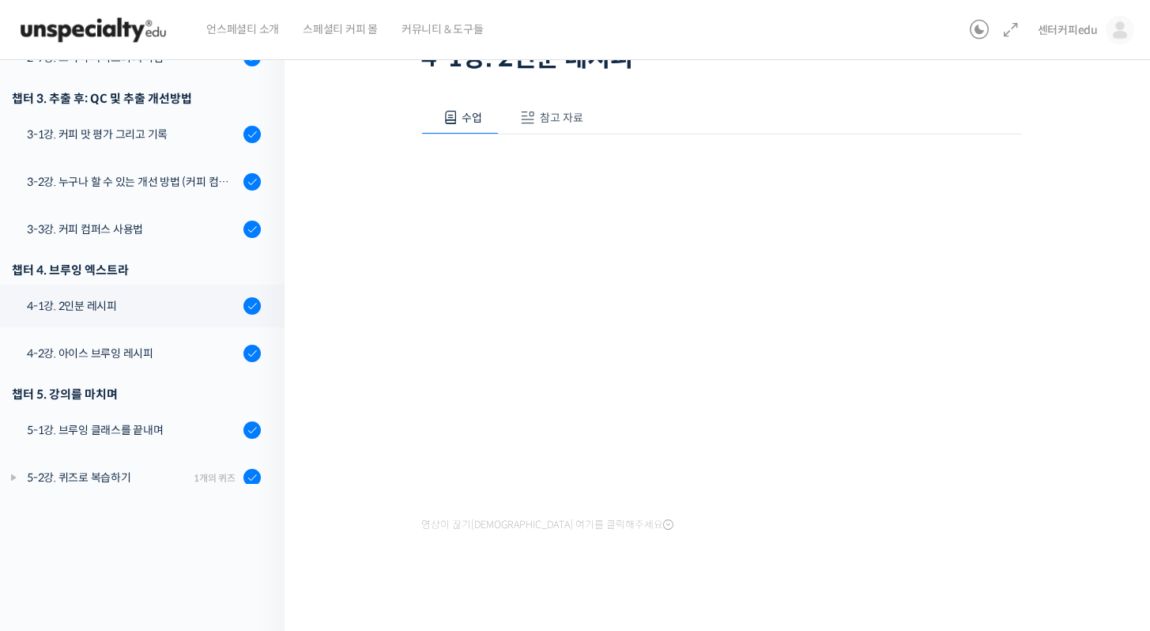
click at [549, 113] on span "참고 자료" at bounding box center [561, 118] width 43 height 14
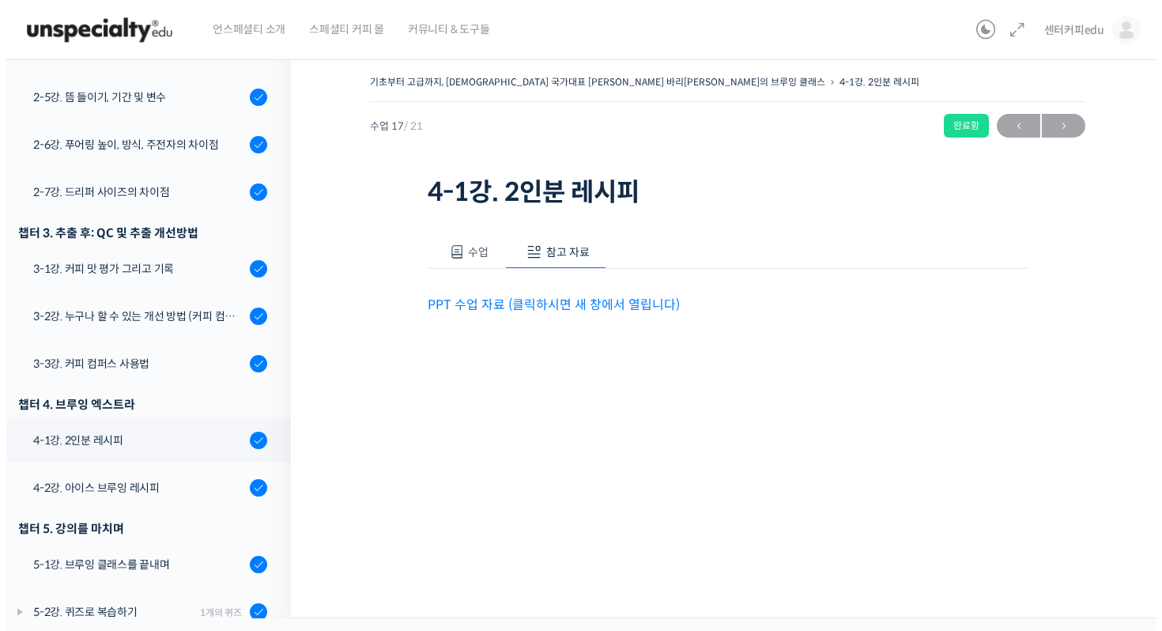
scroll to position [0, 0]
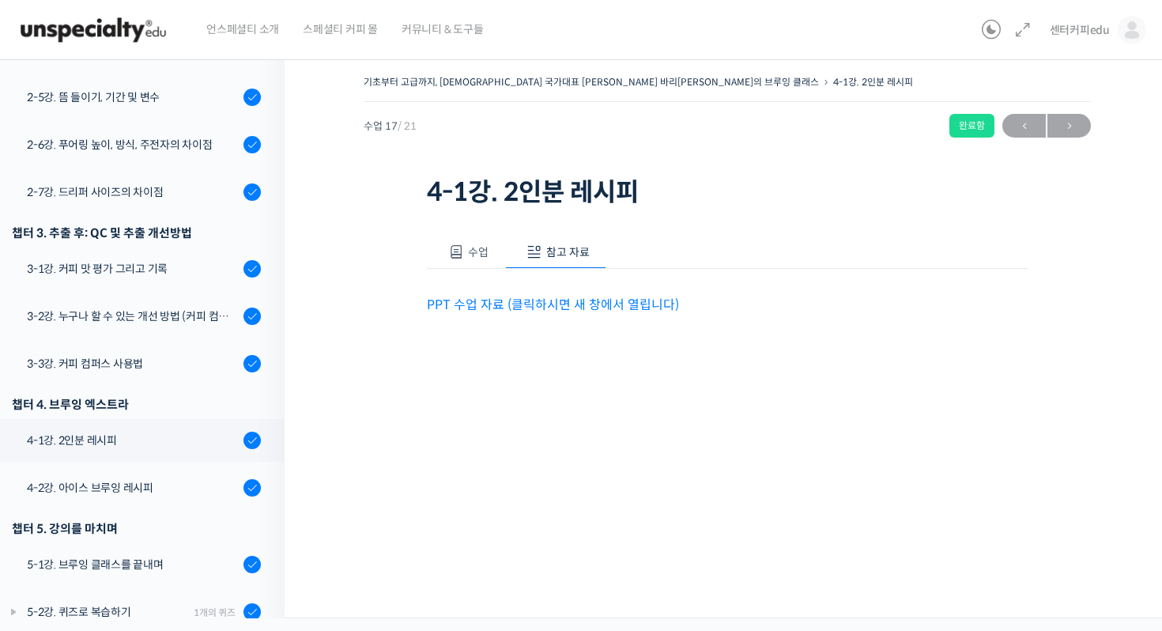
click at [560, 302] on link "PPT 수업 자료 (클릭하시면 새 창에서 열립니다)" at bounding box center [553, 304] width 252 height 17
